Goal: Check status: Check status

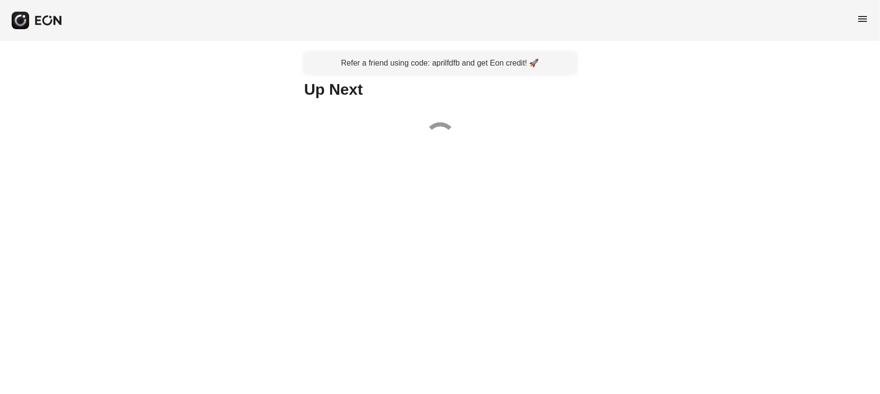
click at [864, 18] on span "menu" at bounding box center [862, 19] width 12 height 12
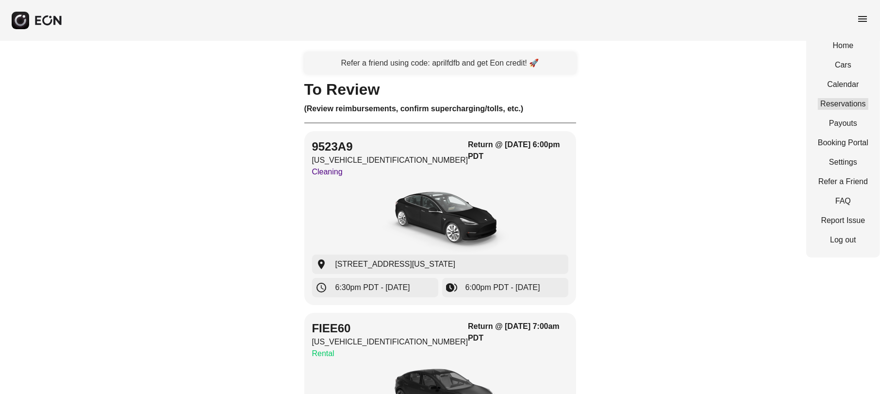
click at [850, 104] on link "Reservations" at bounding box center [843, 104] width 50 height 12
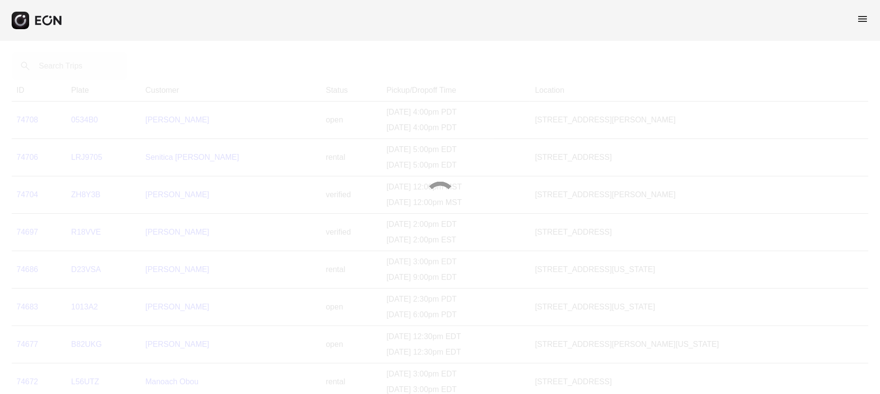
click at [89, 67] on div at bounding box center [440, 197] width 880 height 394
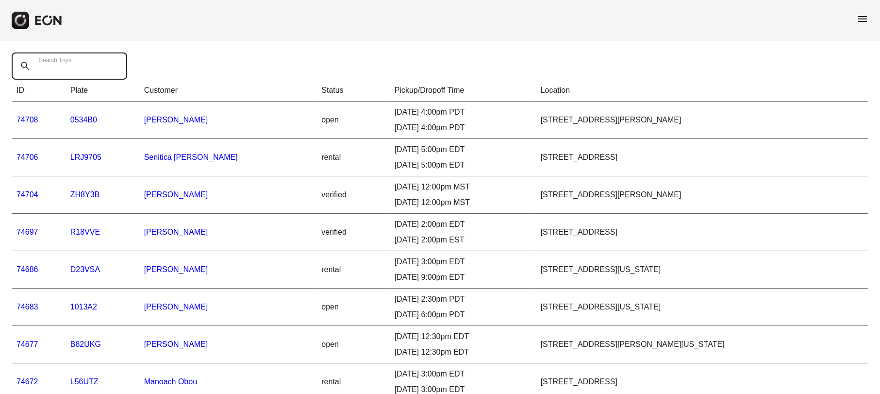
click at [89, 67] on Trips "Search Trips" at bounding box center [69, 65] width 115 height 27
paste Trips "*****"
type Trips "*****"
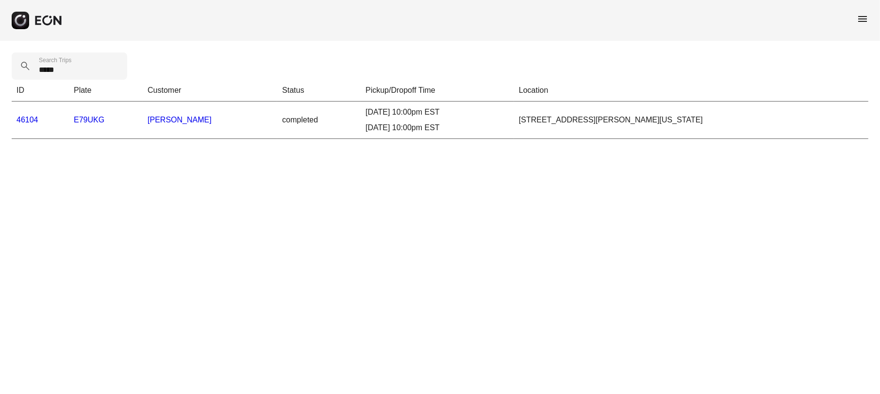
click at [30, 121] on link "46104" at bounding box center [27, 119] width 22 height 8
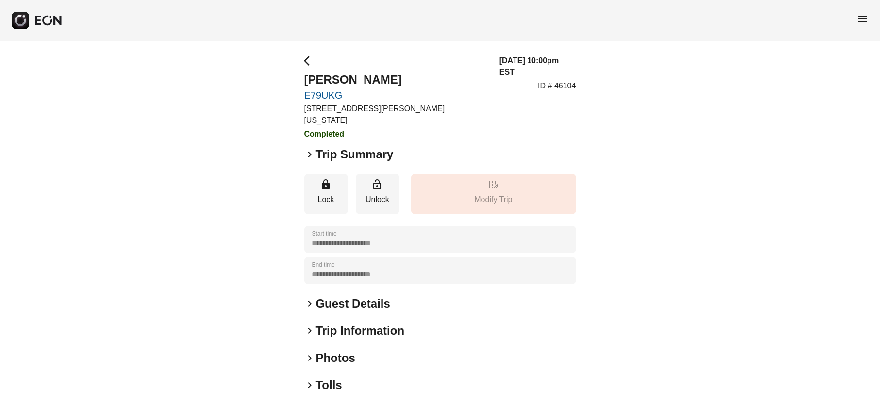
scroll to position [90, 0]
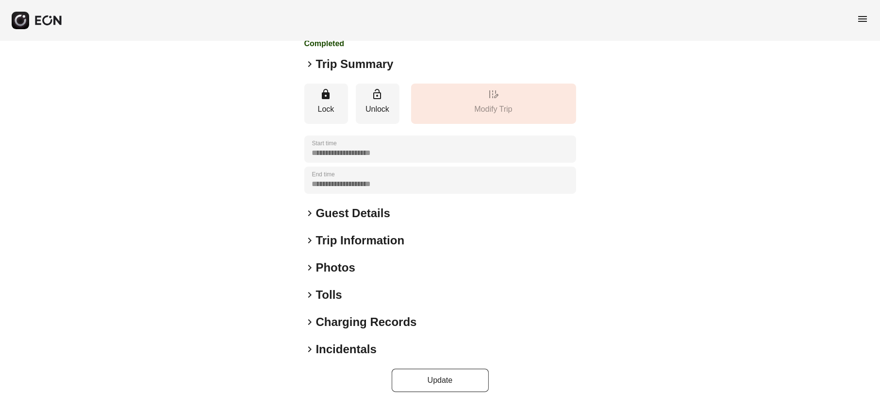
click at [308, 289] on span "keyboard_arrow_right" at bounding box center [310, 295] width 12 height 12
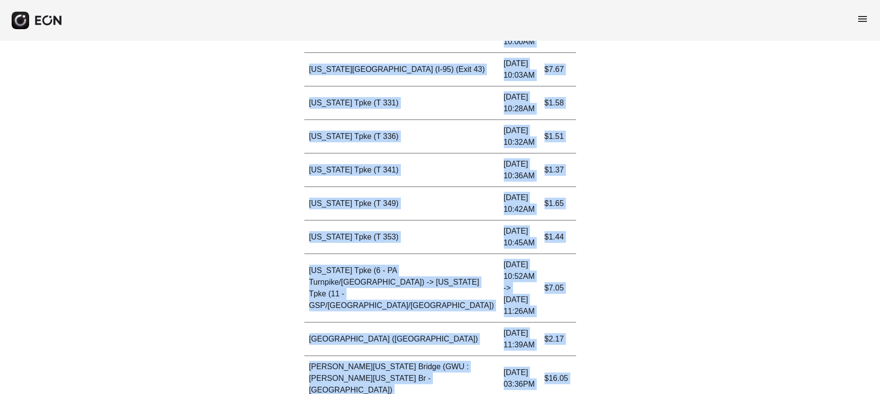
scroll to position [634, 0]
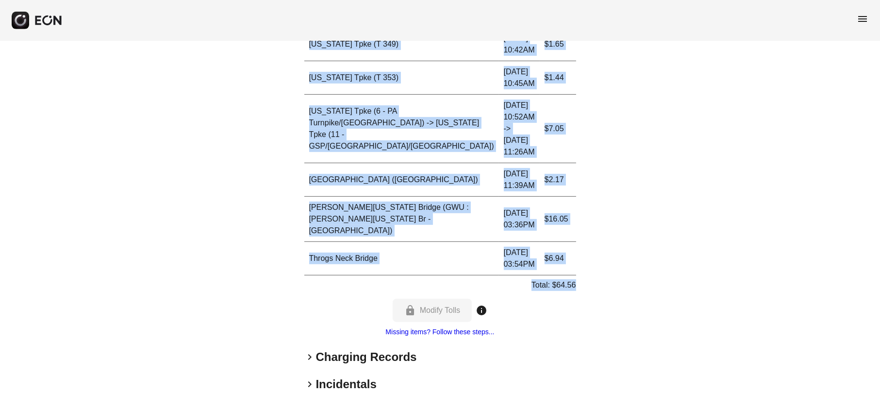
drag, startPoint x: 307, startPoint y: 130, endPoint x: 582, endPoint y: 231, distance: 293.0
copy div "Toll Plaza Name Time Amount Verrazano-[GEOGRAPHIC_DATA] [DATE] 09:02AM $6.94 [U…"
click at [865, 16] on span "menu" at bounding box center [862, 19] width 12 height 12
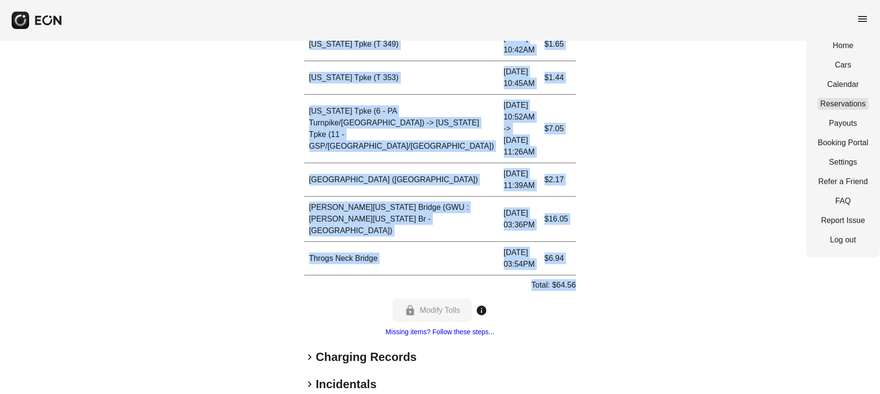
click at [847, 102] on link "Reservations" at bounding box center [843, 104] width 50 height 12
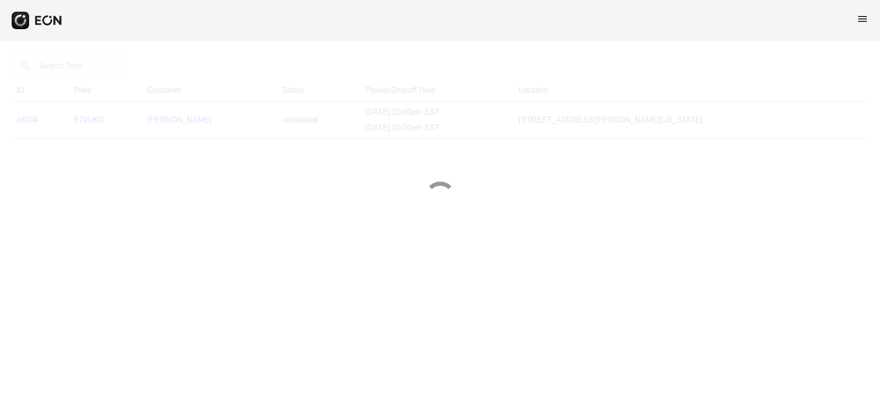
click at [85, 66] on div at bounding box center [440, 197] width 880 height 394
click at [81, 67] on div at bounding box center [440, 197] width 880 height 394
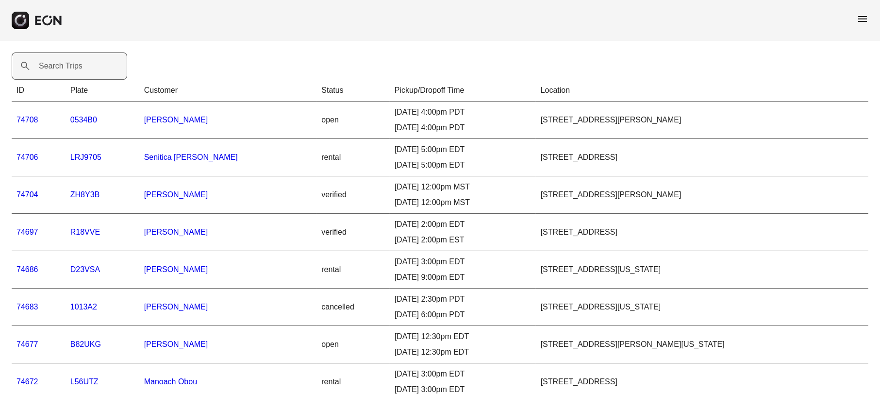
click at [75, 66] on label "Search Trips" at bounding box center [61, 66] width 44 height 12
click at [75, 66] on Trips "Search Trips" at bounding box center [69, 65] width 115 height 27
paste Trips "*****"
type Trips "*****"
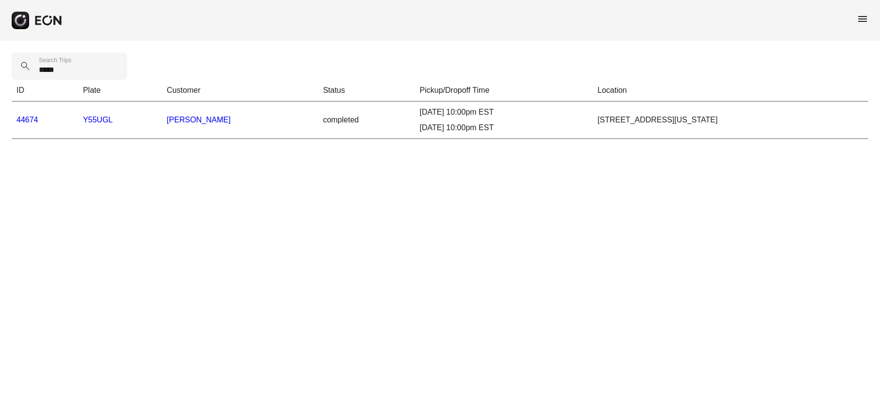
click at [24, 120] on link "44674" at bounding box center [27, 119] width 22 height 8
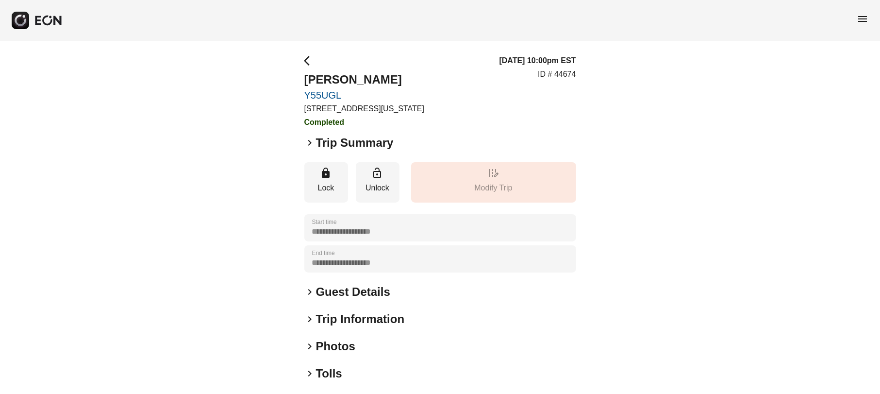
scroll to position [90, 0]
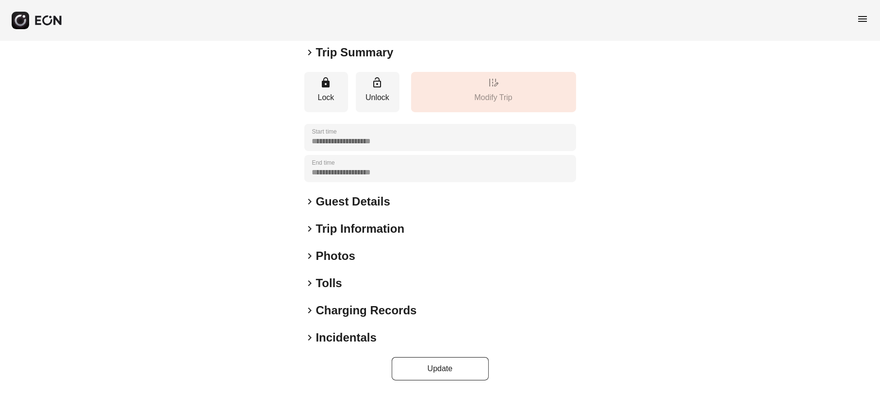
click at [310, 279] on span "keyboard_arrow_right" at bounding box center [310, 283] width 12 height 12
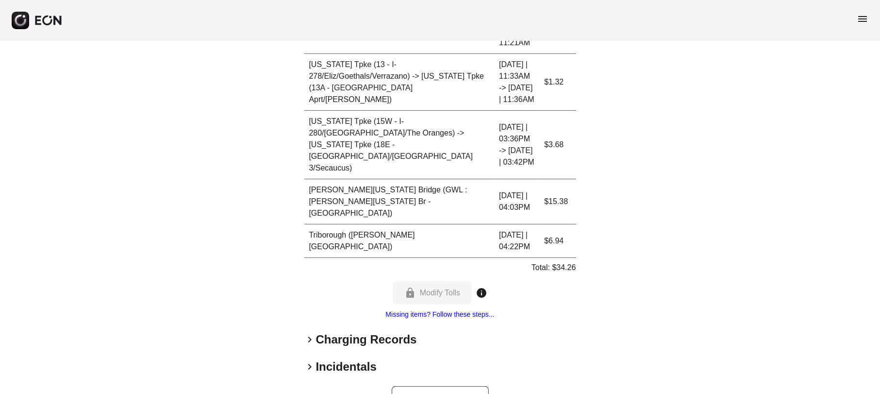
scroll to position [273, 0]
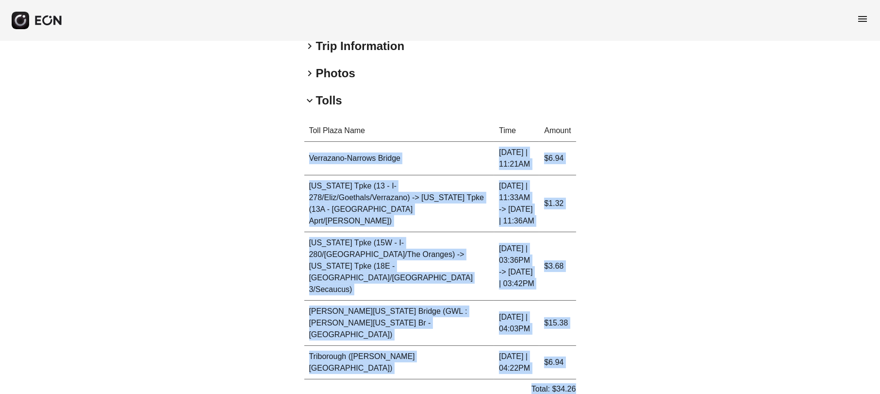
drag, startPoint x: 306, startPoint y: 155, endPoint x: 577, endPoint y: 362, distance: 340.9
click at [577, 362] on div "**********" at bounding box center [440, 156] width 880 height 776
copy div "Verrazano-Narrows Bridge [DATE] | 11:21AM $6.94 [US_STATE] Tpke (13 - I-278/Eli…"
click at [374, 178] on td "[US_STATE] Tpke (13 - I-278/Eliz/Goethals/Verrazano) -> [US_STATE] Tpke (13A - …" at bounding box center [399, 203] width 190 height 57
drag, startPoint x: 302, startPoint y: 132, endPoint x: 582, endPoint y: 371, distance: 368.3
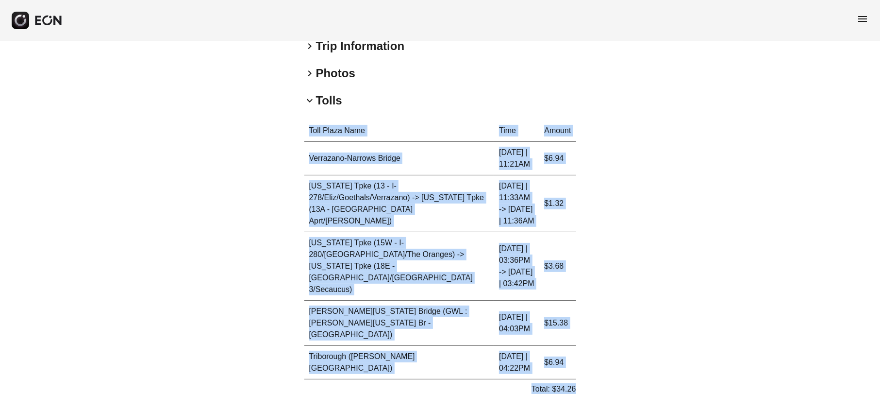
click at [582, 371] on div "**********" at bounding box center [440, 156] width 880 height 776
copy div "Toll Plaza Name Time Amount Verrazano-[GEOGRAPHIC_DATA] [DATE] | 11:21AM $6.94 …"
